Goal: Complete application form

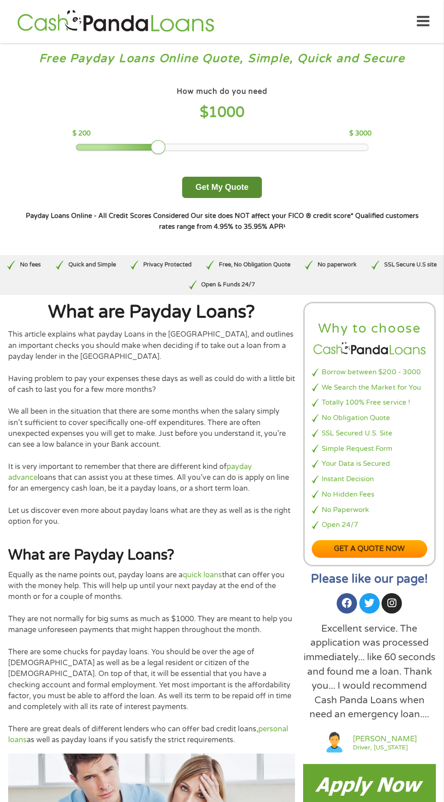
click at [224, 183] on button "Get My Quote" at bounding box center [221, 187] width 79 height 21
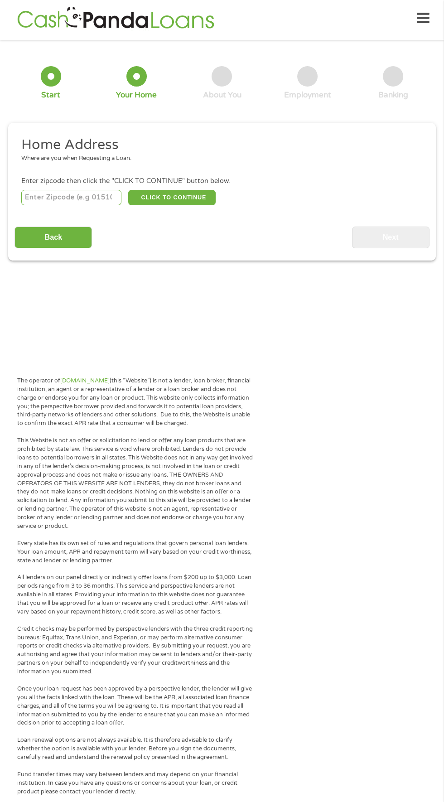
scroll to position [4, 0]
click at [90, 195] on input "number" at bounding box center [71, 196] width 101 height 15
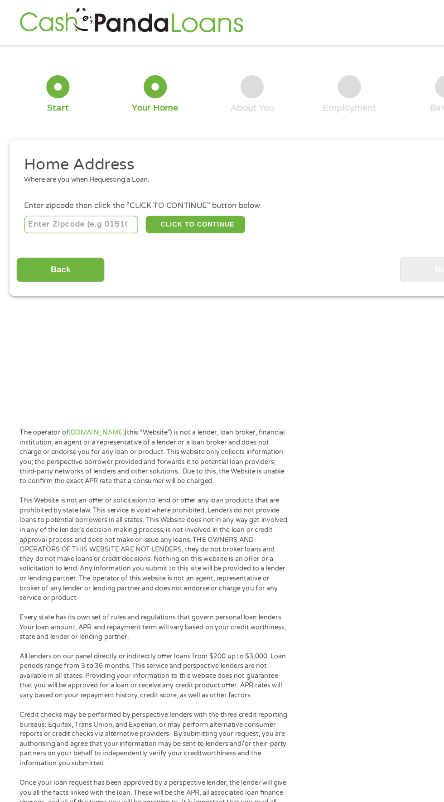
scroll to position [0, 0]
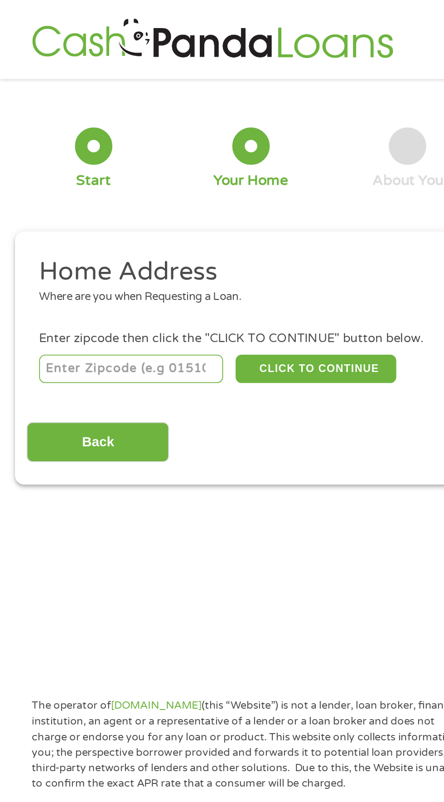
type input "38127"
select select "[US_STATE]"
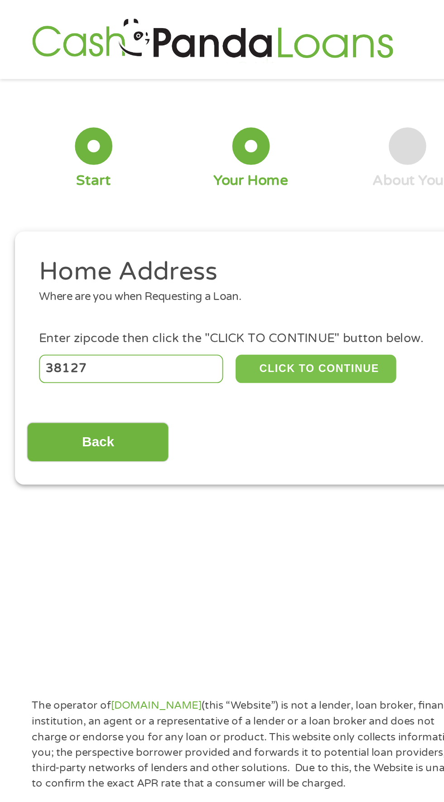
click at [181, 203] on button "CLICK TO CONTINUE" at bounding box center [171, 200] width 87 height 15
type input "38127"
type input "[GEOGRAPHIC_DATA]"
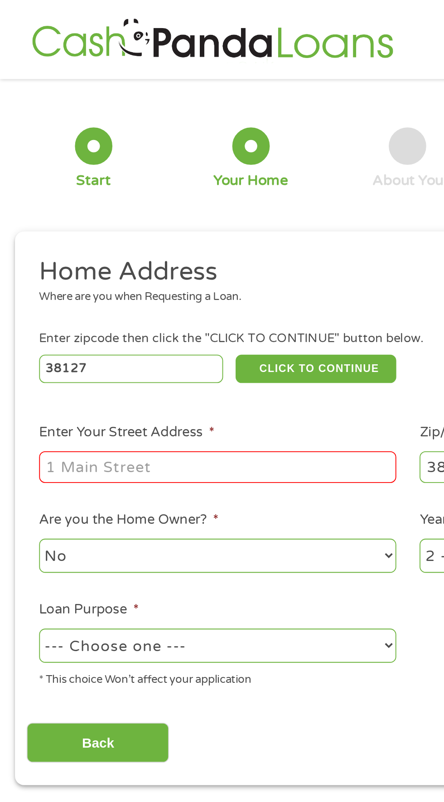
click at [122, 254] on input "Enter Your Street Address *" at bounding box center [118, 254] width 194 height 17
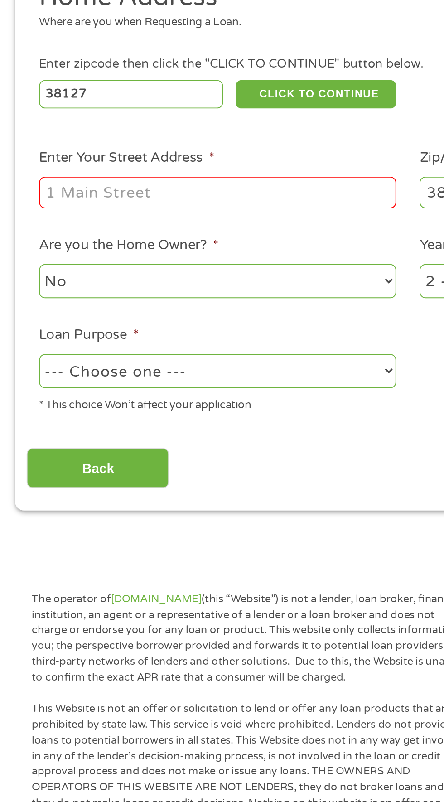
type input "[STREET_ADDRESS]"
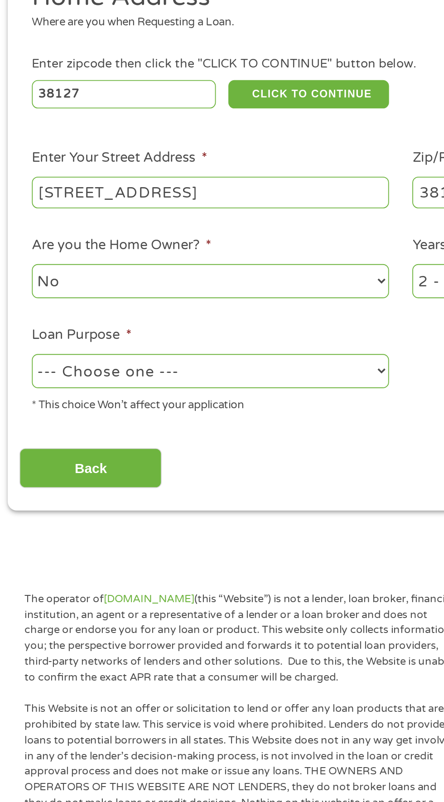
click at [162, 356] on select "--- Choose one --- Pay Bills Debt Consolidation Home Improvement Major Purchase…" at bounding box center [118, 351] width 194 height 19
select select "paybills"
click at [21, 343] on select "--- Choose one --- Pay Bills Debt Consolidation Home Improvement Major Purchase…" at bounding box center [118, 351] width 194 height 19
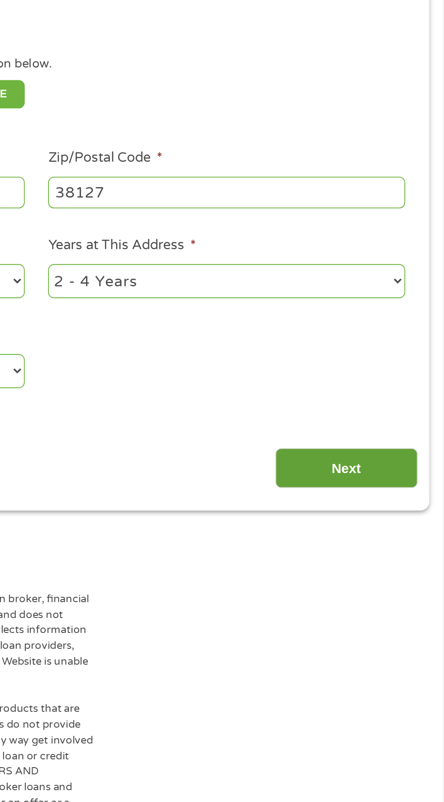
click at [391, 407] on input "Next" at bounding box center [390, 404] width 77 height 22
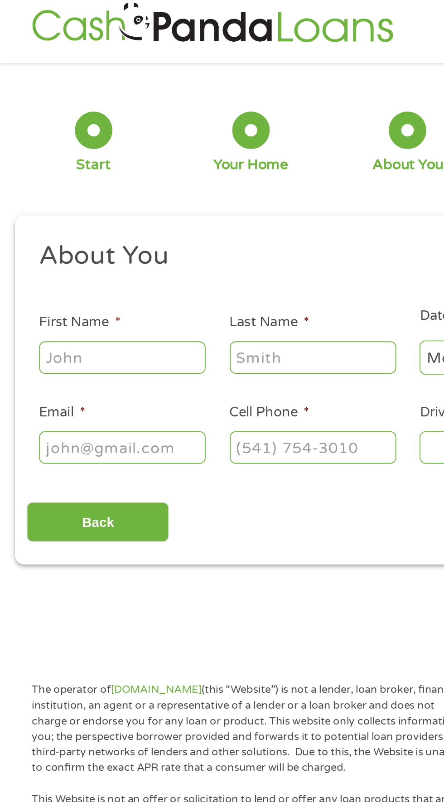
scroll to position [4, 0]
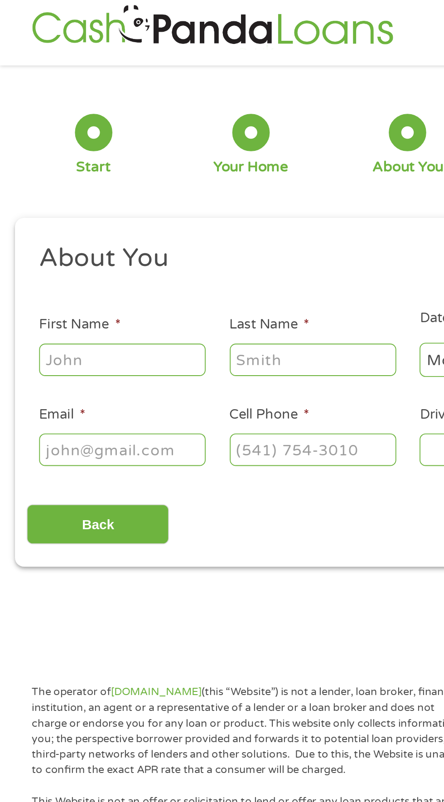
click at [85, 200] on input "First Name *" at bounding box center [66, 198] width 91 height 17
type input "Sandra"
type input "Chapman"
type input "sandra272@ymail.com"
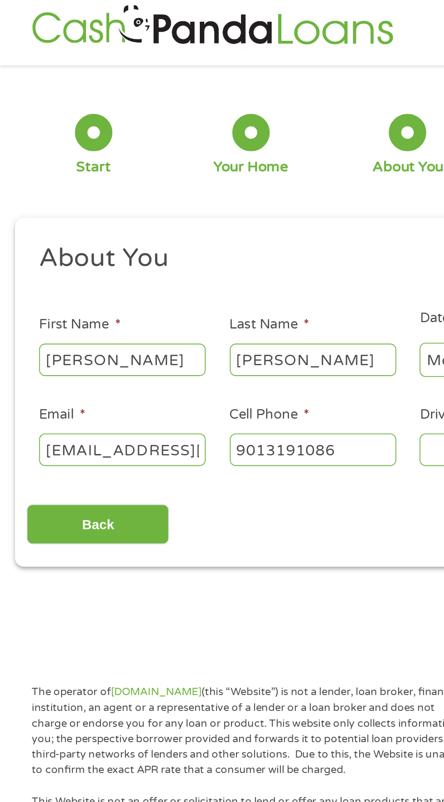
type input "(901) 319-1086"
click at [100, 248] on input "sandra272@ymail.com" at bounding box center [66, 247] width 91 height 17
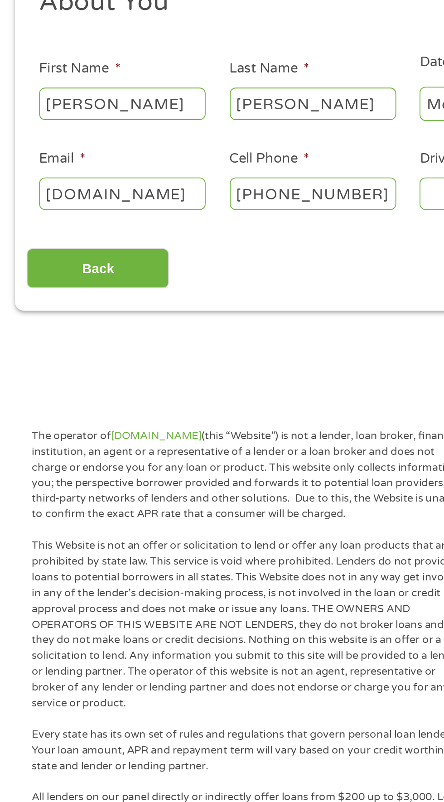
scroll to position [0, 0]
click at [58, 249] on input ".com" at bounding box center [66, 247] width 91 height 17
type input "."
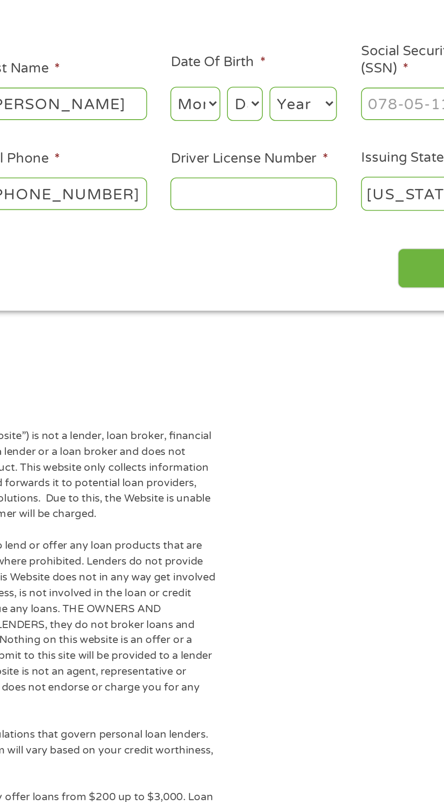
type input "sandrachapman93@gmail.com"
click at [287, 251] on input "Driver License Number *" at bounding box center [273, 247] width 91 height 17
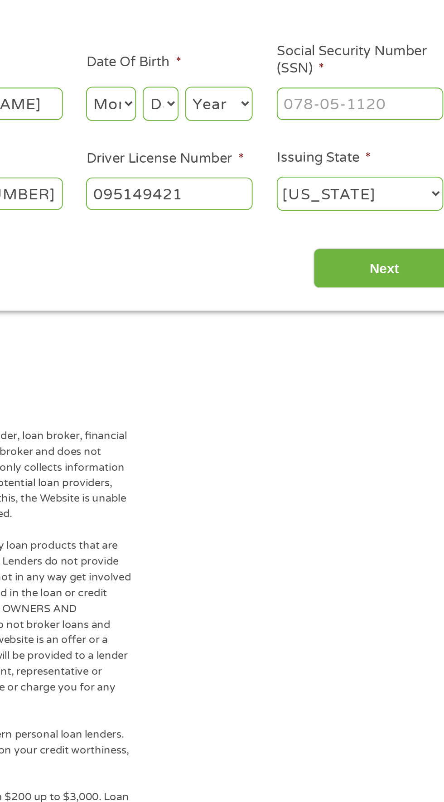
type input "095149421"
click at [246, 196] on select "Month 1 2 3 4 5 6 7 8 9 10 11 12" at bounding box center [241, 199] width 27 height 19
select select "8"
click at [228, 190] on select "Month 1 2 3 4 5 6 7 8 9 10 11 12" at bounding box center [241, 199] width 27 height 19
click at [271, 200] on select "Day 1 2 3 4 5 6 7 8 9 10 11 12 13 14 15 16 17 18 19 20 21 22 23 24 25 26 27 28 …" at bounding box center [268, 199] width 19 height 19
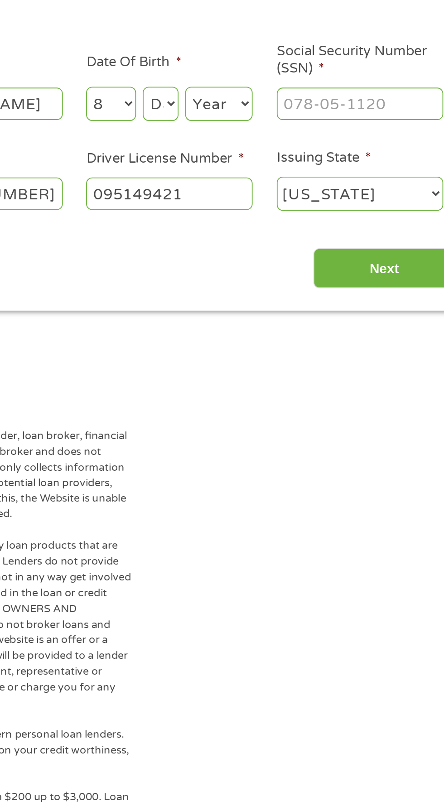
select select "15"
click at [259, 190] on select "Day 1 2 3 4 5 6 7 8 9 10 11 12 13 14 15 16 17 18 19 20 21 22 23 24 25 26 27 28 …" at bounding box center [268, 199] width 19 height 19
click at [305, 199] on select "Year 2007 2006 2005 2004 2003 2002 2001 2000 1999 1998 1997 1996 1995 1994 1993…" at bounding box center [300, 199] width 37 height 19
select select "1981"
click at [282, 190] on select "Year 2007 2006 2005 2004 2003 2002 2001 2000 1999 1998 1997 1996 1995 1994 1993…" at bounding box center [300, 199] width 37 height 19
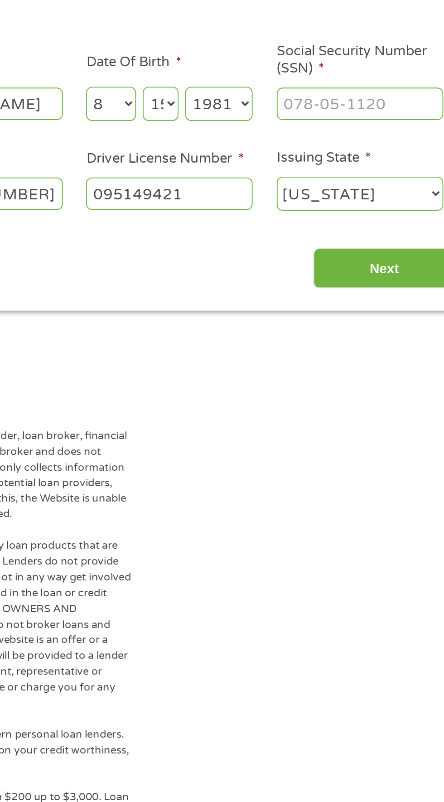
click at [269, 200] on select "Day 1 2 3 4 5 6 7 8 9 10 11 12 13 14 15 16 17 18 19 20 21 22 23 24 25 26 27 28 …" at bounding box center [268, 199] width 19 height 19
click at [259, 190] on select "Day 1 2 3 4 5 6 7 8 9 10 11 12 13 14 15 16 17 18 19 20 21 22 23 24 25 26 27 28 …" at bounding box center [268, 199] width 19 height 19
click at [380, 198] on input "Social Security Number (SSN) *" at bounding box center [377, 198] width 91 height 17
type input "415-35-8851"
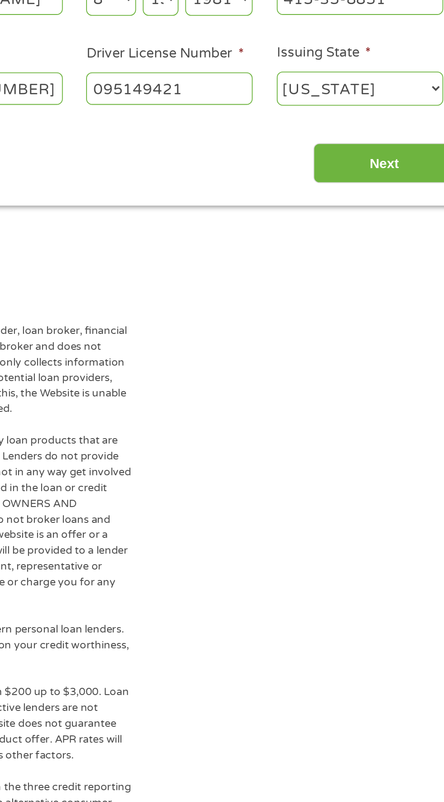
scroll to position [4, 0]
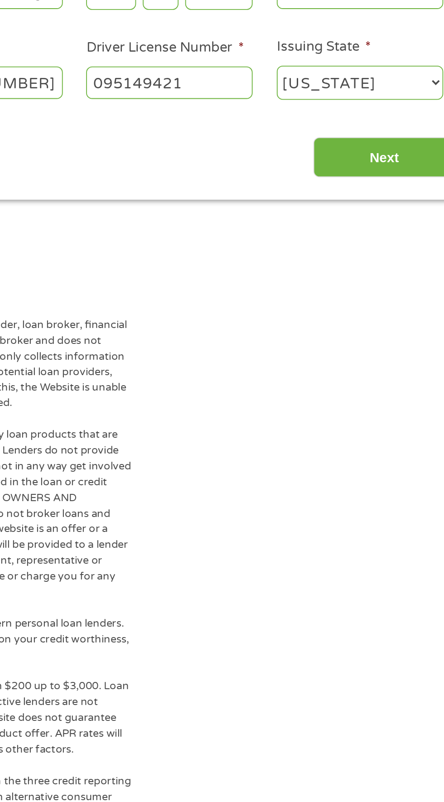
click at [285, 345] on main "1 Start 2 Your Home 3 About You 4 Employment 5 Banking 6 This field is hidden w…" at bounding box center [222, 199] width 444 height 306
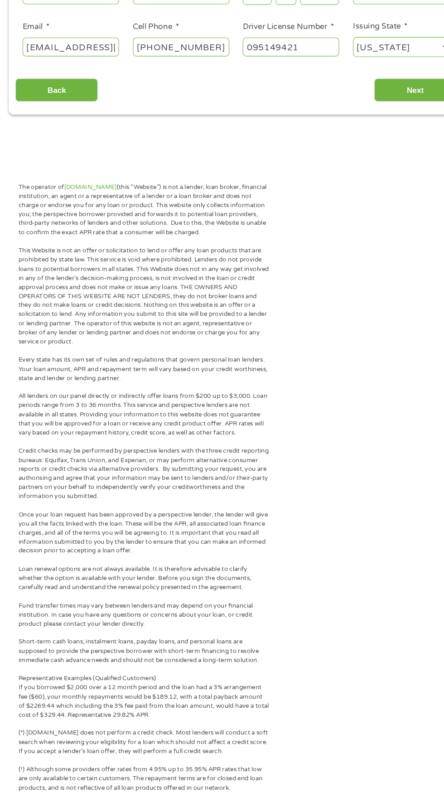
scroll to position [0, 0]
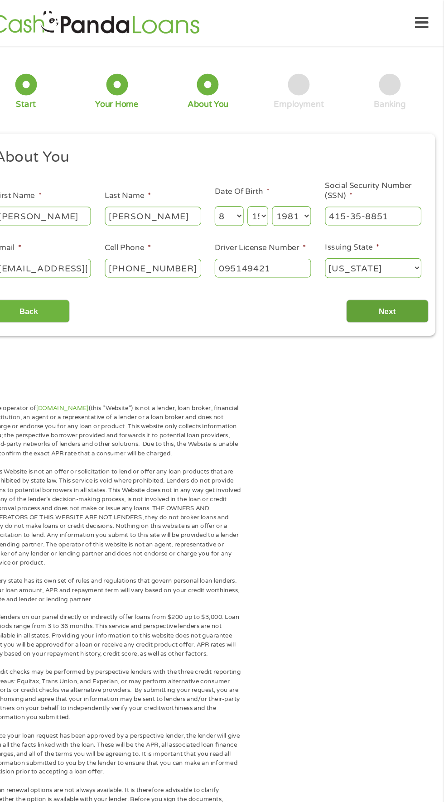
click at [397, 294] on input "Next" at bounding box center [390, 293] width 77 height 22
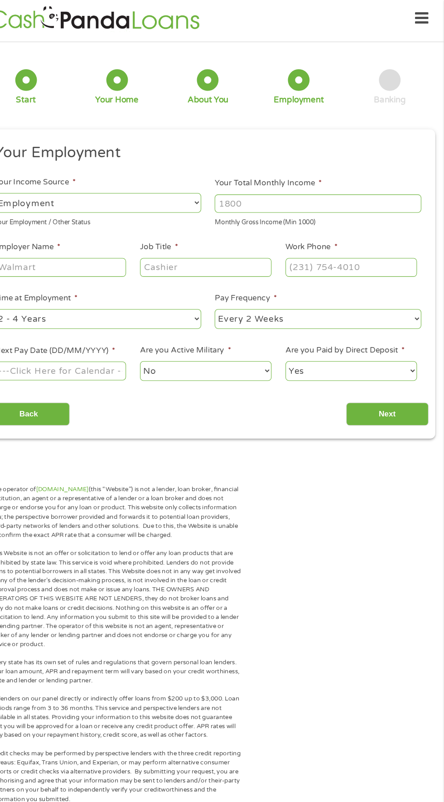
scroll to position [4, 4]
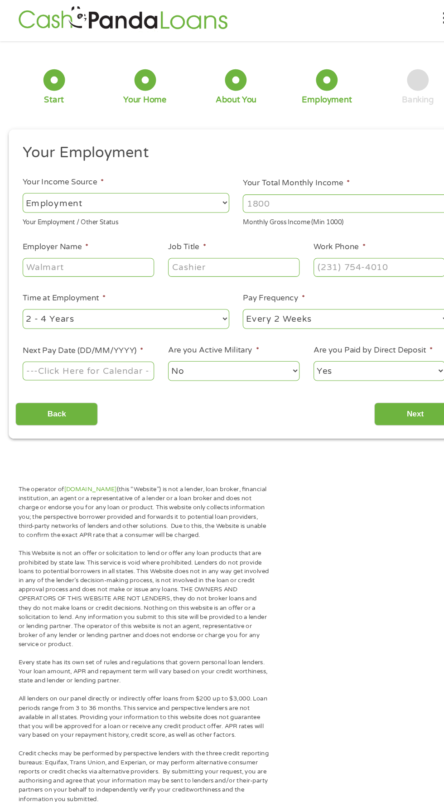
click at [163, 185] on select "--- Choose one --- Employment Self Employed Benefits" at bounding box center [118, 191] width 194 height 19
click at [21, 182] on select "--- Choose one --- Employment Self Employed Benefits" at bounding box center [118, 191] width 194 height 19
click at [370, 187] on input "Your Total Monthly Income *" at bounding box center [325, 191] width 194 height 17
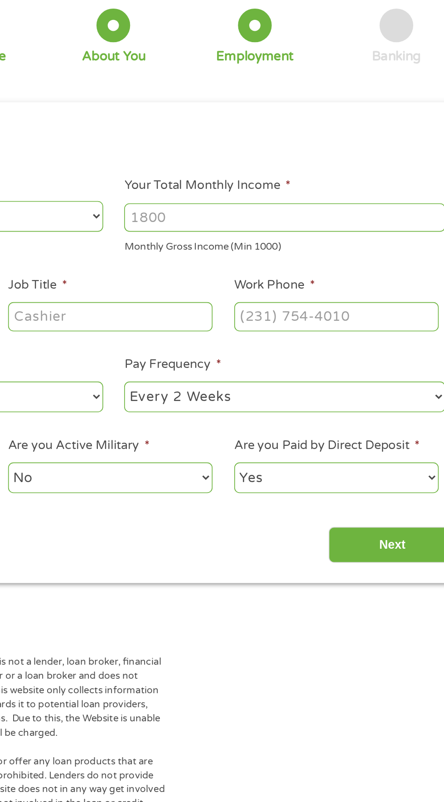
scroll to position [4, 0]
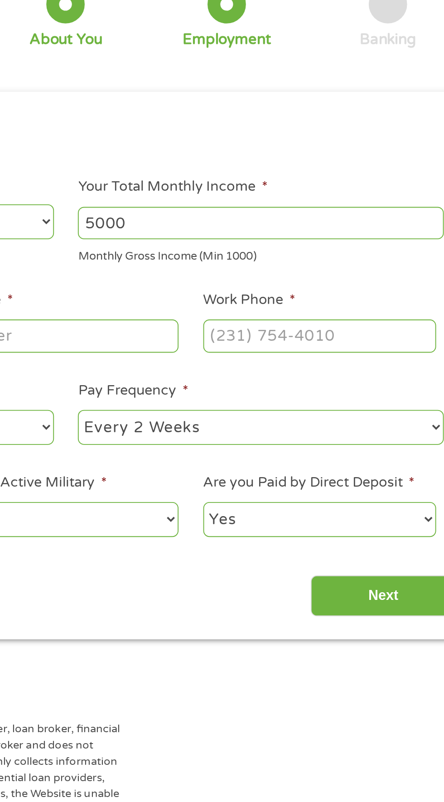
type input "5000"
click at [338, 255] on input "Work Phone *" at bounding box center [357, 251] width 124 height 17
type input "(901) 251-5000"
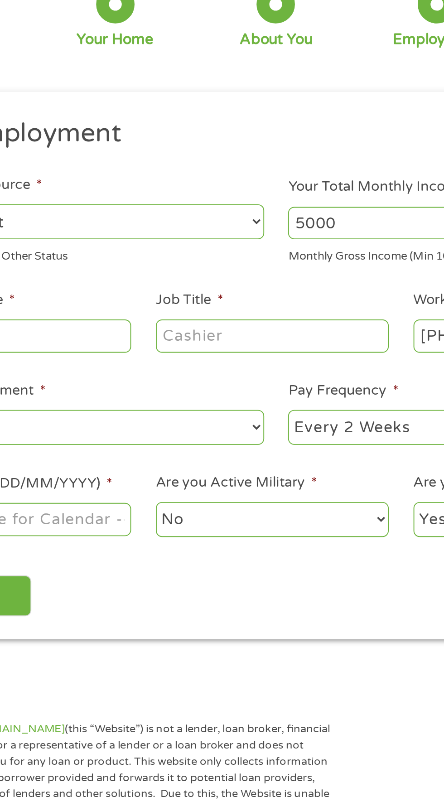
click at [186, 253] on input "Job Title *" at bounding box center [220, 251] width 124 height 17
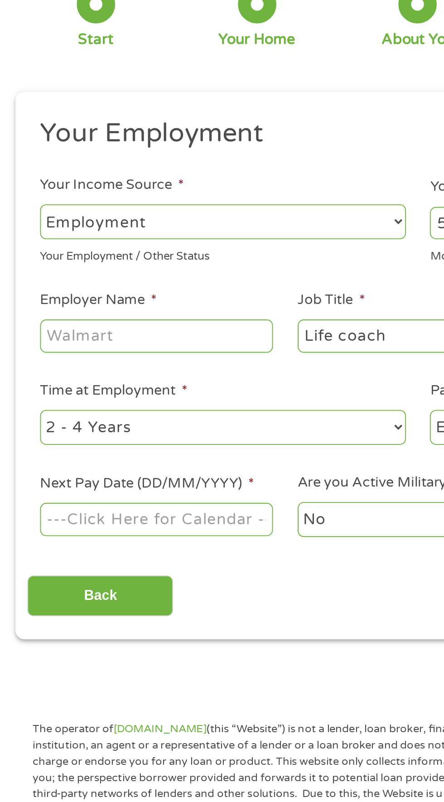
type input "Life coach"
click at [91, 251] on input "Employer Name *" at bounding box center [83, 251] width 124 height 17
type input "Youth villages"
click at [121, 345] on body "Home Get Loan Offer How it works FAQs Blog Cash Loans Quick Loans Online Loans …" at bounding box center [222, 687] width 444 height 1382
click at [96, 349] on input "Next Pay Date (DD/MM/YYYY) *" at bounding box center [83, 348] width 124 height 17
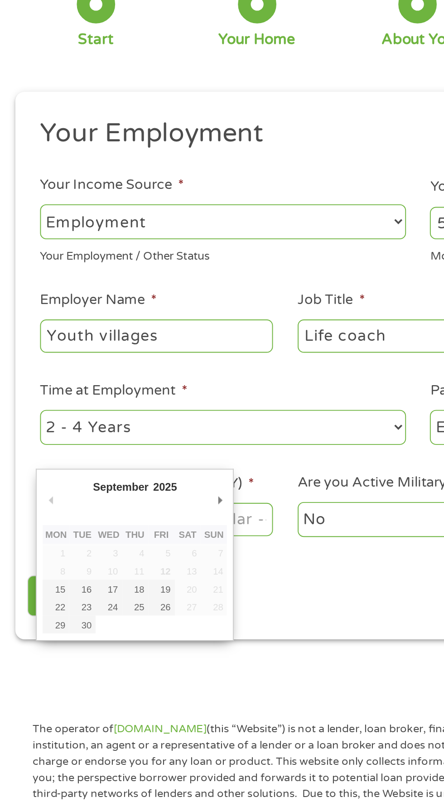
type input "26/09/2025"
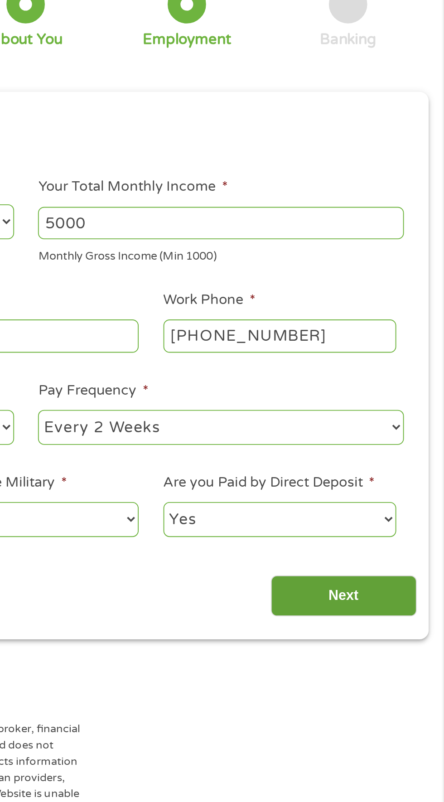
click at [390, 396] on input "Next" at bounding box center [390, 390] width 77 height 22
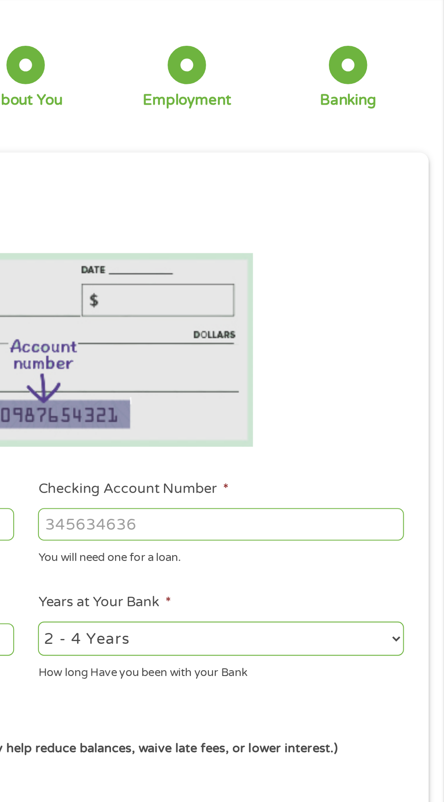
scroll to position [8, 0]
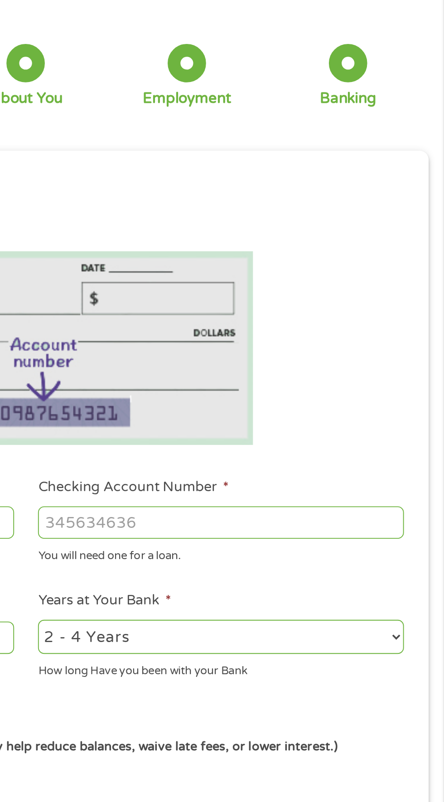
click at [407, 382] on select "2 - 4 Years 6 - 12 Months 1 - 2 Years Over 4 Years" at bounding box center [325, 376] width 194 height 19
click at [228, 367] on select "2 - 4 Years 6 - 12 Months 1 - 2 Years Over 4 Years" at bounding box center [325, 376] width 194 height 19
click at [350, 314] on input "Checking Account Number *" at bounding box center [325, 315] width 194 height 17
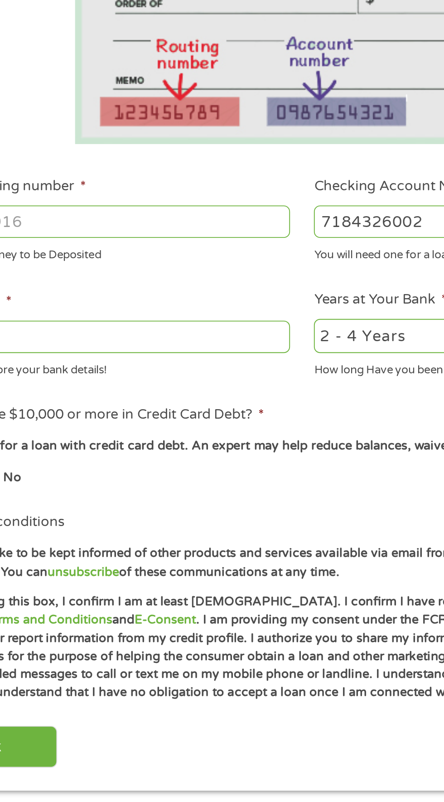
type input "7184326002"
click at [111, 316] on input "ABA / Routing number *" at bounding box center [118, 315] width 194 height 17
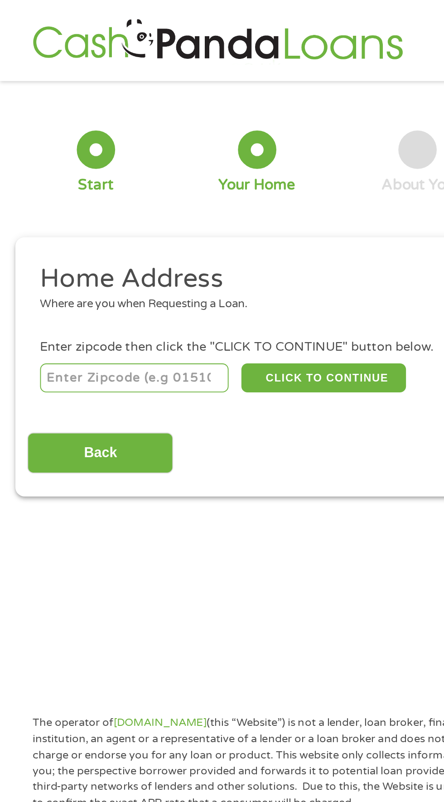
scroll to position [4, 0]
